Goal: Check status: Check status

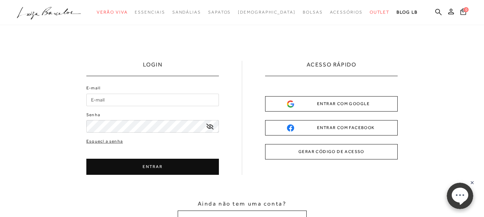
click at [186, 101] on input "E-mail" at bounding box center [152, 100] width 132 height 13
type input "[EMAIL_ADDRESS][DOMAIN_NAME]"
click at [154, 167] on button "ENTRAR" at bounding box center [152, 167] width 132 height 16
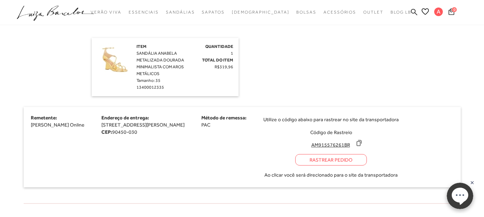
scroll to position [182, 0]
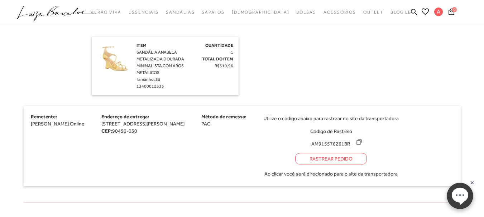
click at [322, 162] on div "Rastrear Pedido" at bounding box center [331, 158] width 72 height 11
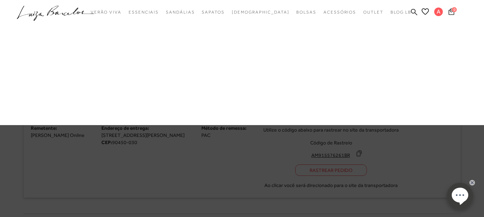
scroll to position [193, 0]
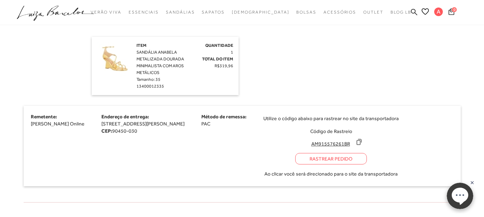
click at [339, 157] on div "Rastrear Pedido" at bounding box center [331, 158] width 72 height 11
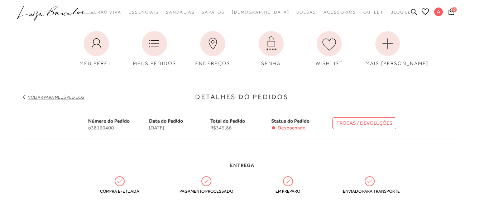
scroll to position [190, 0]
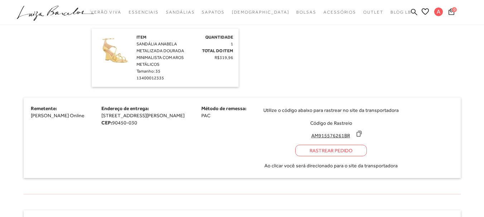
click at [352, 152] on div "Rastrear Pedido" at bounding box center [331, 150] width 72 height 11
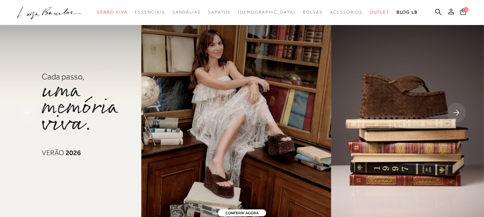
click at [448, 13] on icon at bounding box center [451, 12] width 6 height 6
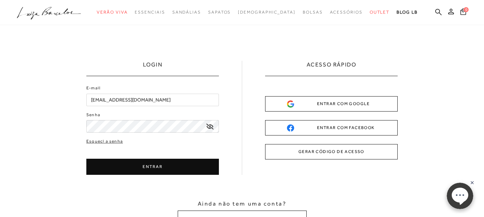
click at [136, 169] on button "ENTRAR" at bounding box center [152, 167] width 132 height 16
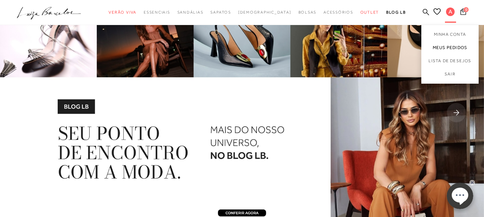
click at [438, 47] on link "Meus Pedidos" at bounding box center [449, 47] width 57 height 13
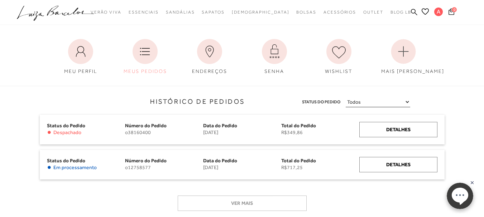
scroll to position [30, 0]
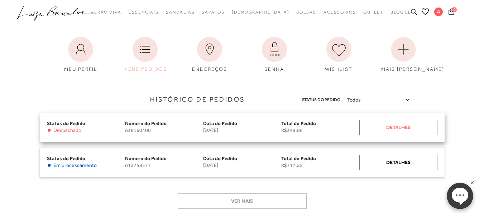
click at [379, 124] on div "Detalhes" at bounding box center [398, 127] width 78 height 15
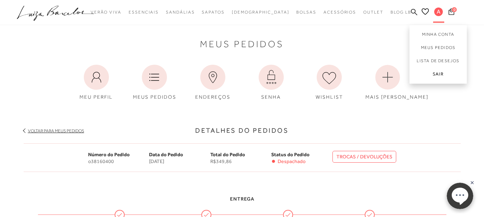
click at [438, 73] on link "Sair" at bounding box center [437, 76] width 57 height 16
